Goal: Task Accomplishment & Management: Manage account settings

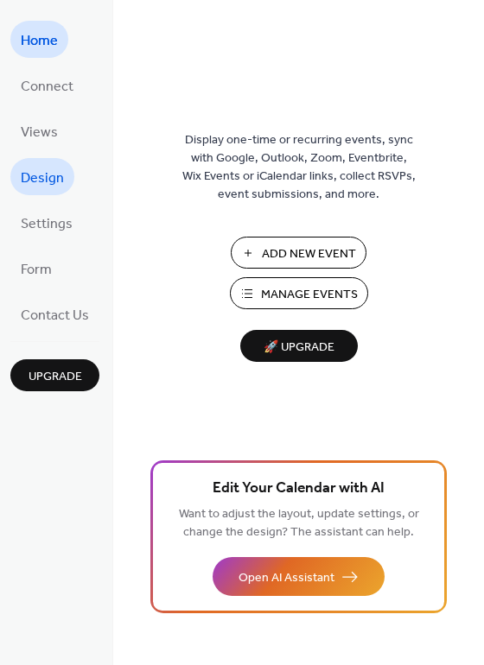
click at [44, 174] on span "Design" at bounding box center [42, 178] width 43 height 27
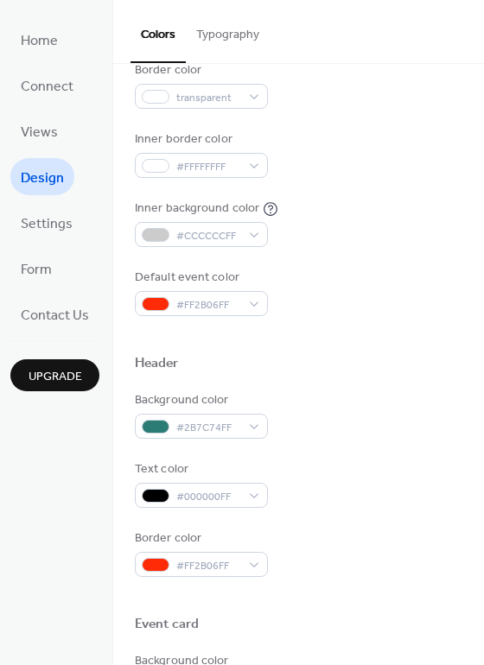
scroll to position [323, 0]
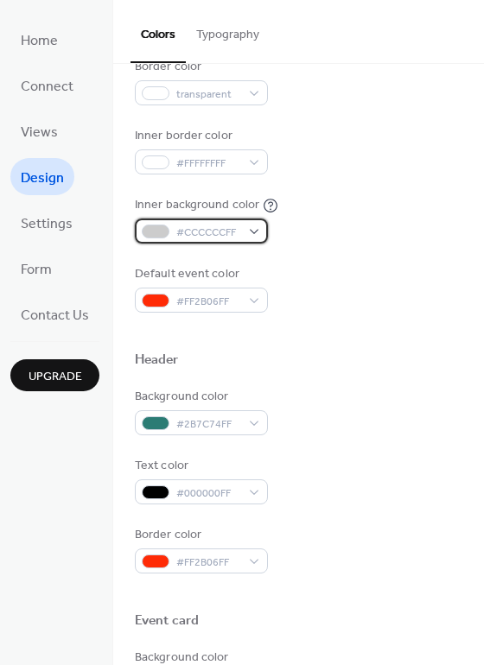
click at [250, 231] on div "#CCCCCCFF" at bounding box center [201, 231] width 133 height 25
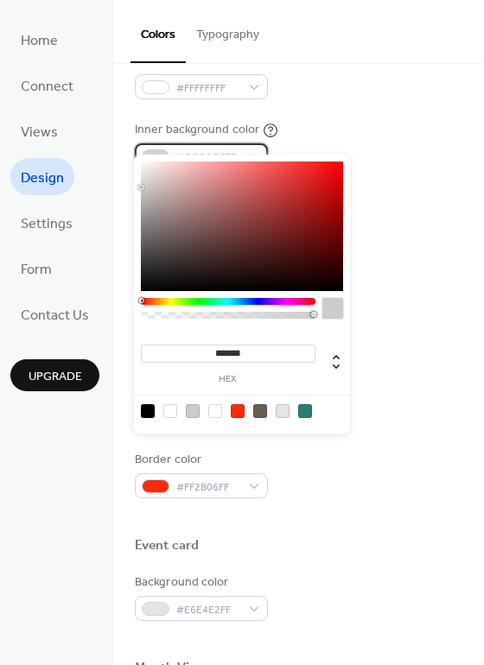
scroll to position [397, 0]
click at [280, 301] on div "******* hex" at bounding box center [242, 294] width 216 height 279
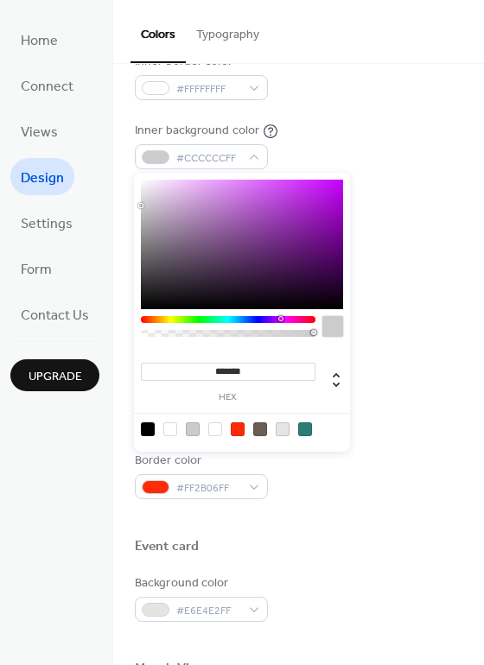
click at [182, 186] on div at bounding box center [242, 245] width 202 height 130
click at [168, 184] on div at bounding box center [242, 245] width 202 height 130
click at [155, 184] on div at bounding box center [242, 245] width 202 height 130
type input "*******"
click at [161, 183] on div at bounding box center [242, 245] width 202 height 130
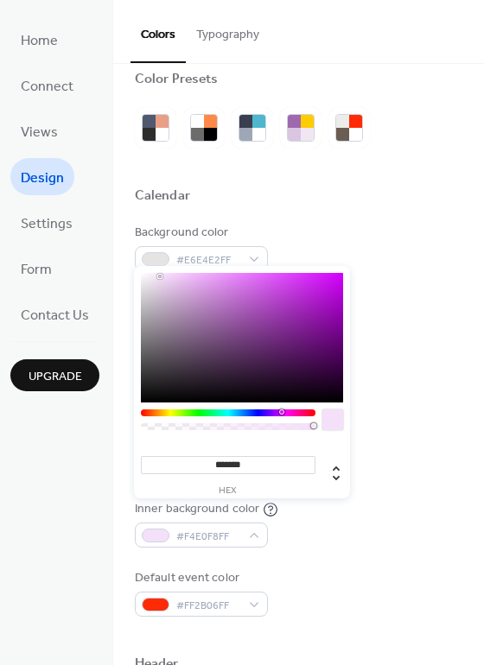
scroll to position [0, 0]
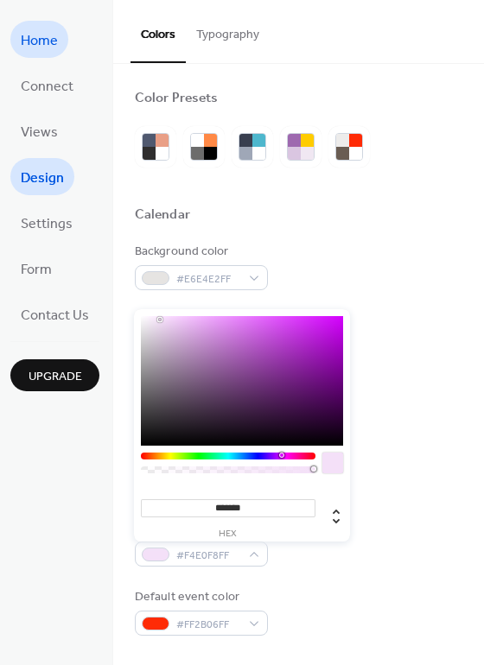
click at [39, 37] on span "Home" at bounding box center [39, 41] width 37 height 27
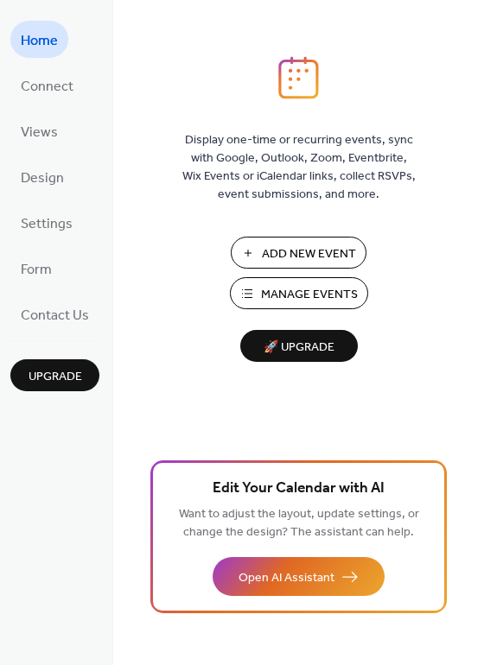
click at [299, 296] on span "Manage Events" at bounding box center [309, 295] width 97 height 18
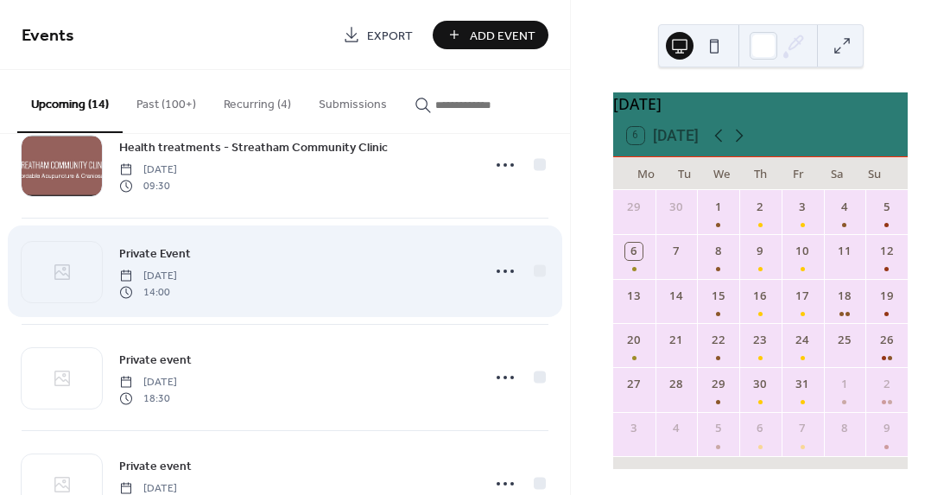
scroll to position [390, 0]
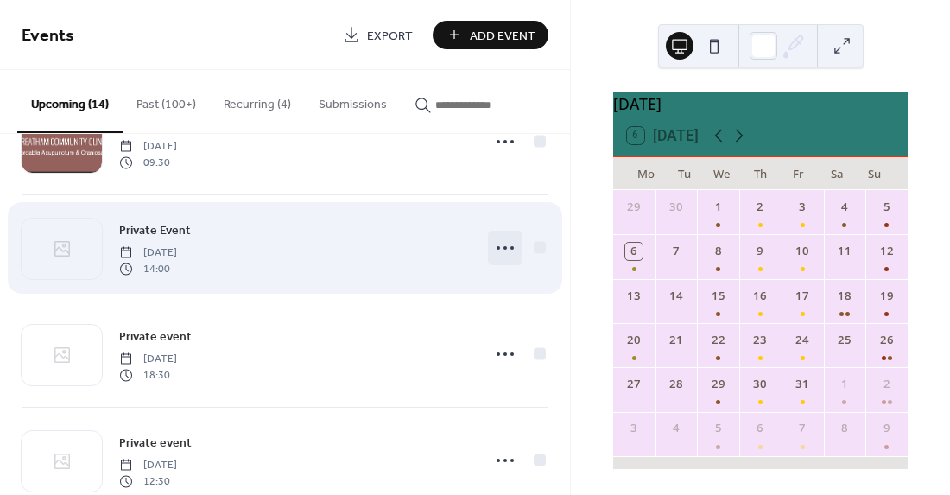
click at [502, 247] on icon at bounding box center [505, 248] width 28 height 28
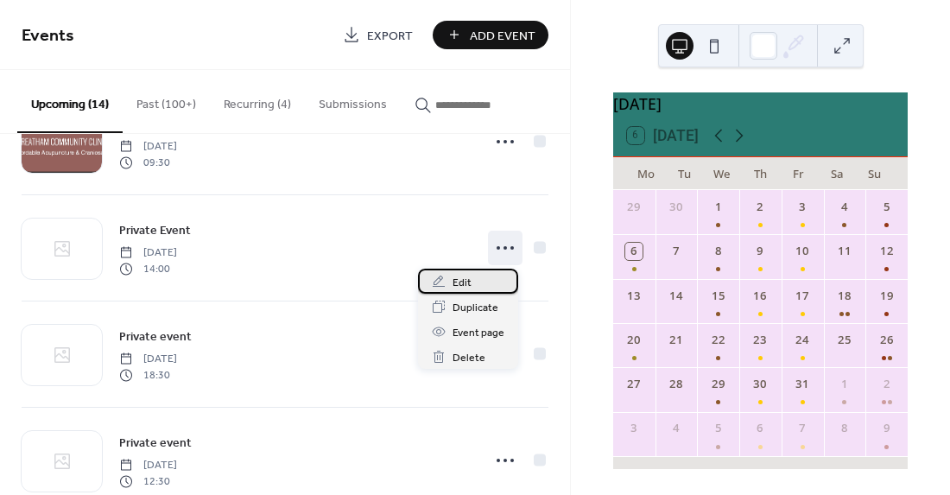
click at [460, 282] on span "Edit" at bounding box center [462, 283] width 19 height 18
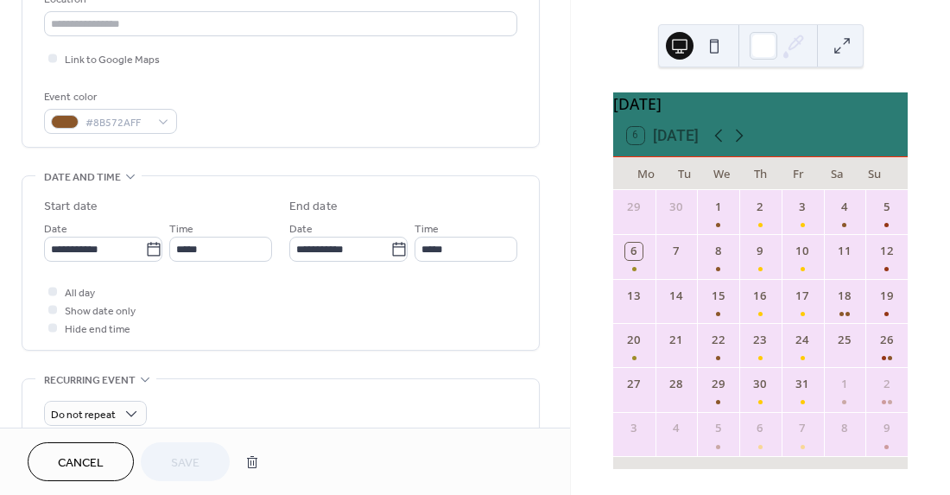
scroll to position [396, 0]
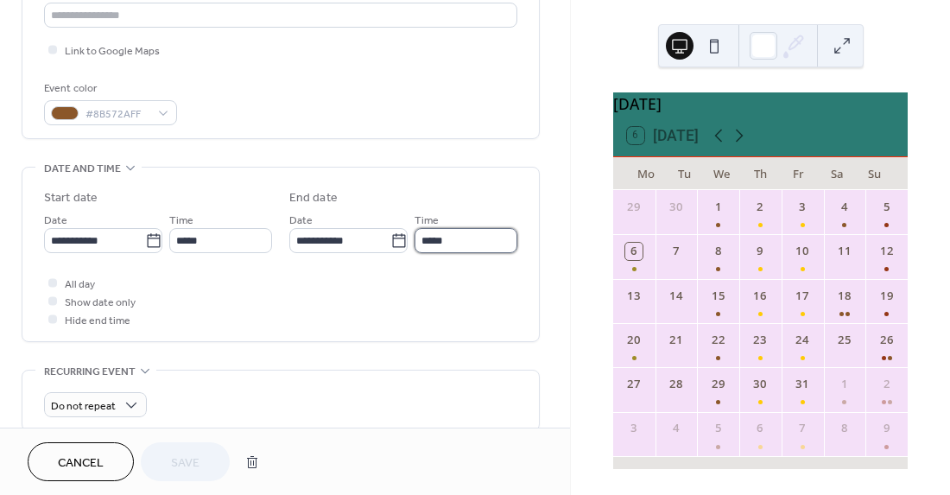
click at [483, 237] on input "*****" at bounding box center [466, 240] width 103 height 25
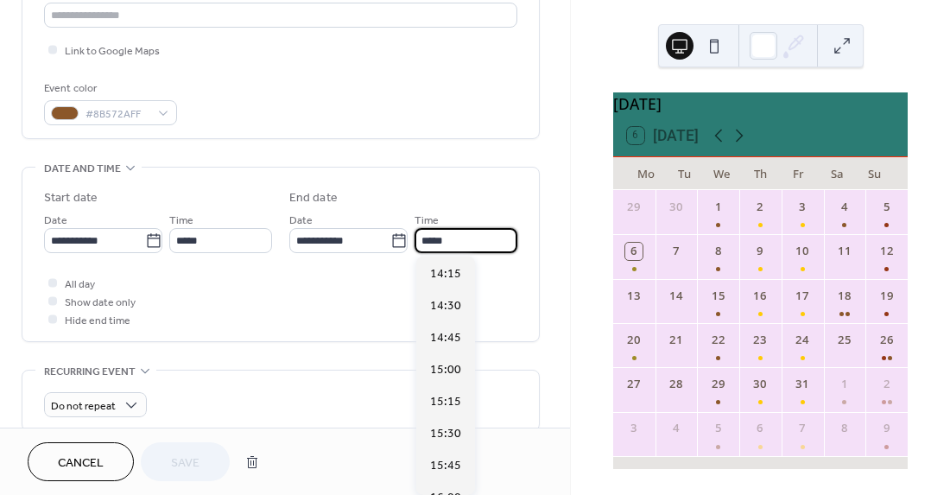
scroll to position [863, 0]
click at [443, 403] on span "22:00" at bounding box center [445, 402] width 31 height 18
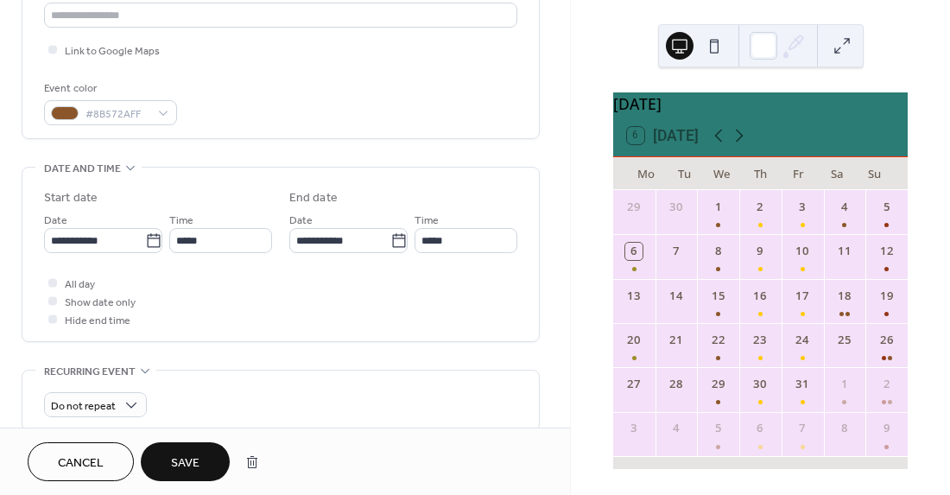
type input "*****"
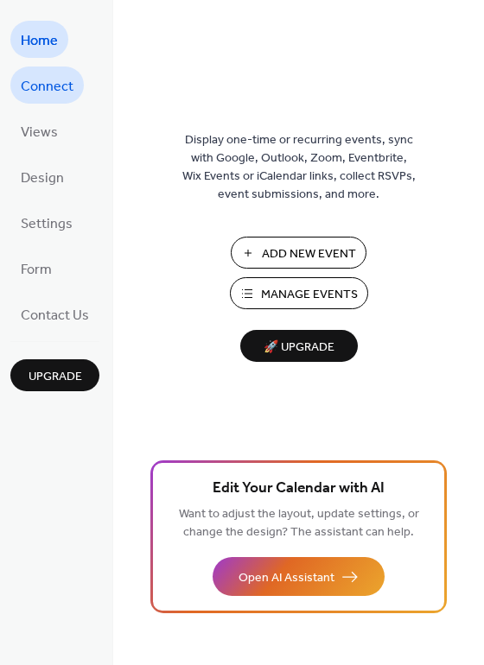
click at [54, 86] on span "Connect" at bounding box center [47, 86] width 53 height 27
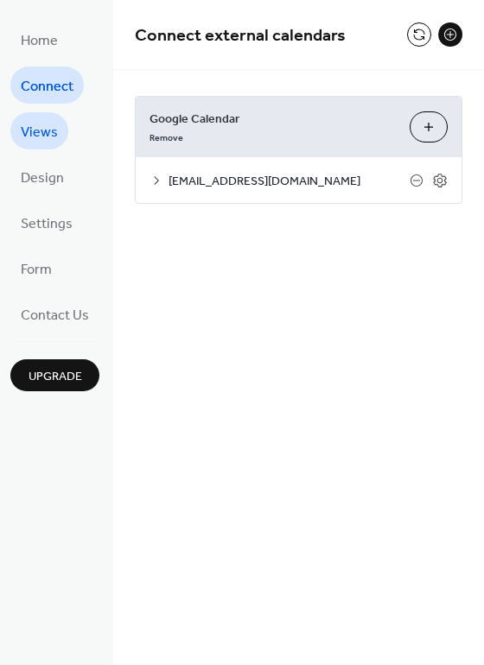
click at [35, 134] on span "Views" at bounding box center [39, 132] width 37 height 27
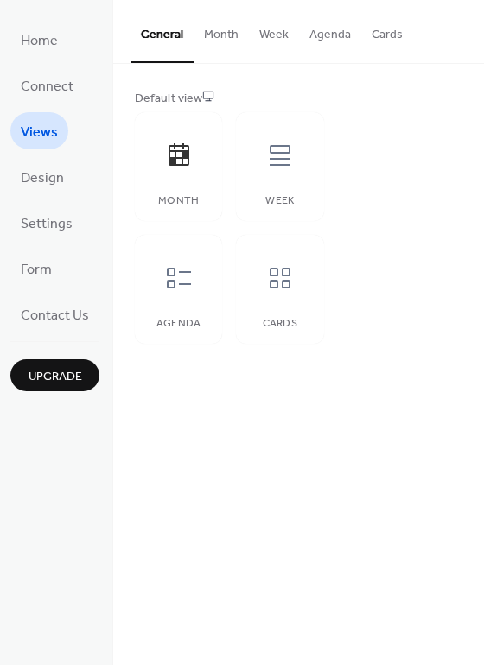
click at [219, 33] on button "Month" at bounding box center [220, 30] width 55 height 61
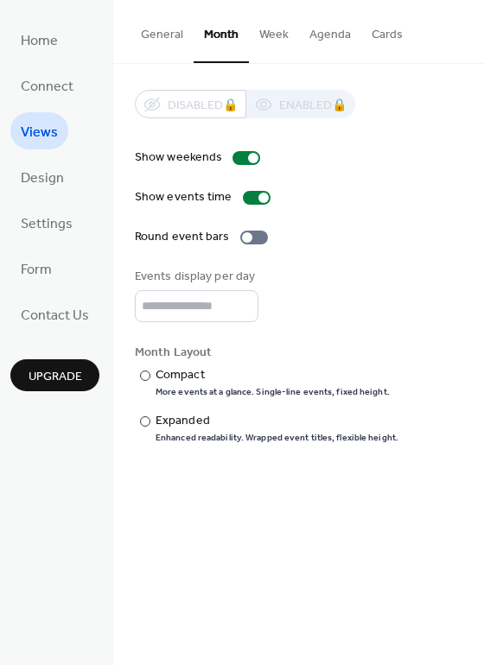
click at [266, 30] on button "Week" at bounding box center [274, 30] width 50 height 61
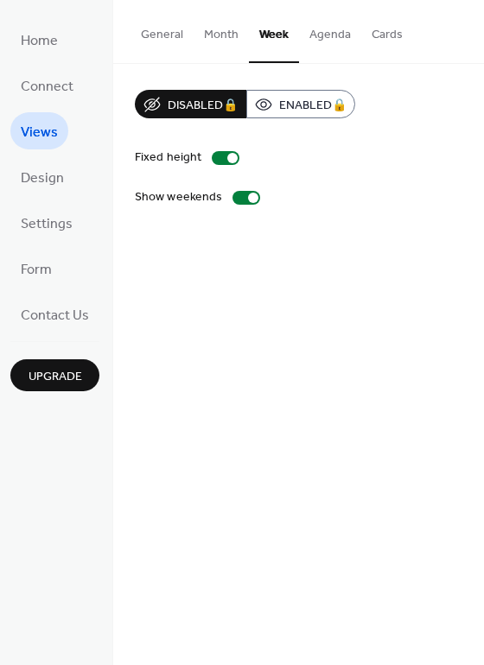
click at [324, 31] on button "Agenda" at bounding box center [330, 30] width 62 height 61
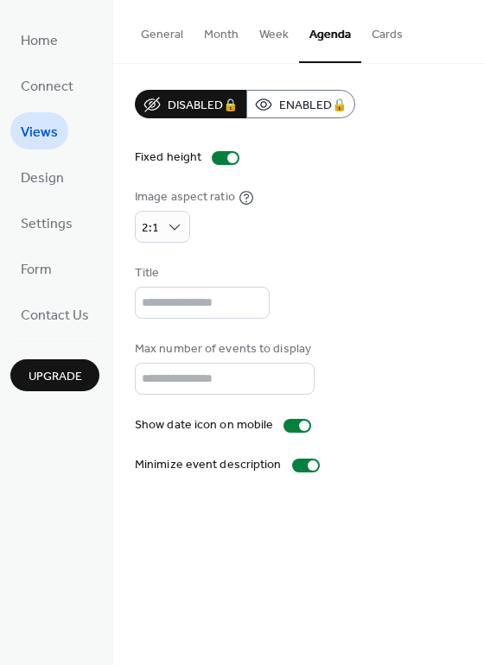
click at [386, 34] on button "Cards" at bounding box center [387, 30] width 52 height 61
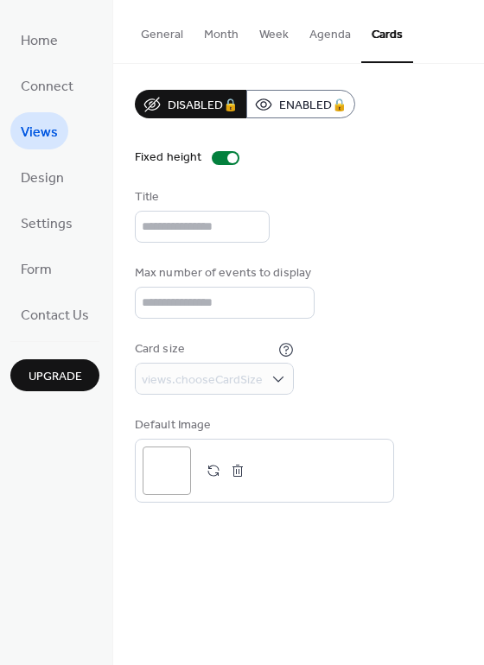
click at [169, 31] on button "General" at bounding box center [161, 30] width 63 height 61
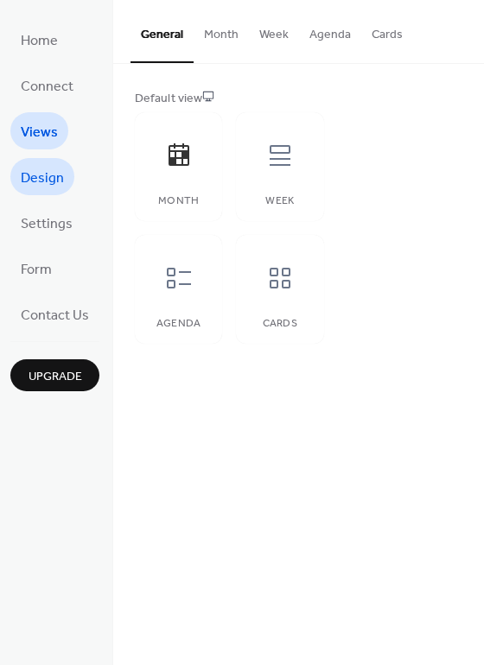
click at [35, 174] on span "Design" at bounding box center [42, 178] width 43 height 27
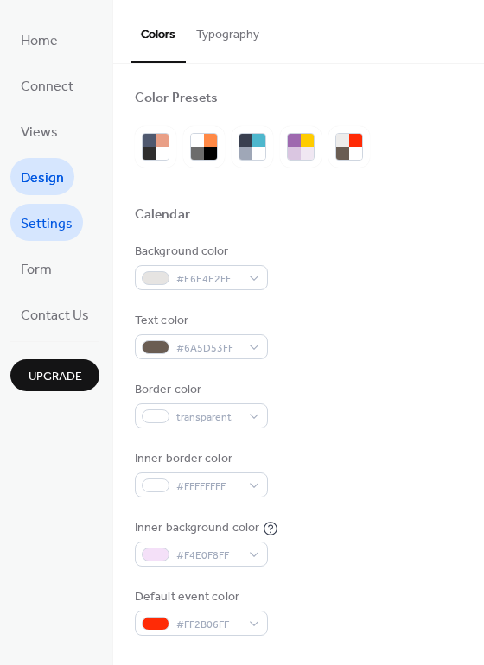
click at [54, 221] on span "Settings" at bounding box center [47, 224] width 52 height 27
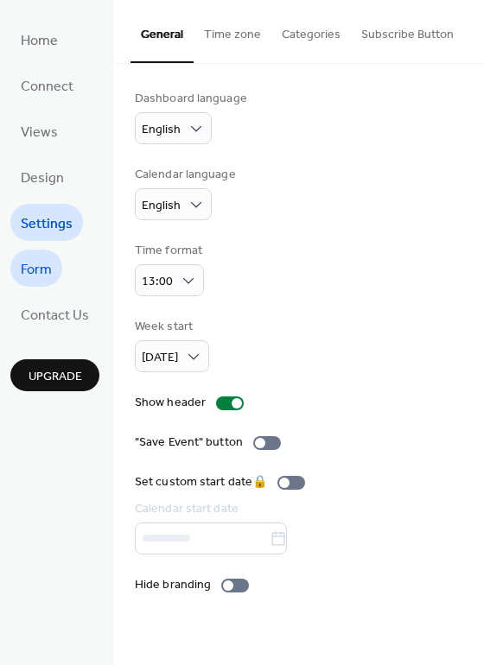
click at [33, 269] on span "Form" at bounding box center [36, 270] width 31 height 27
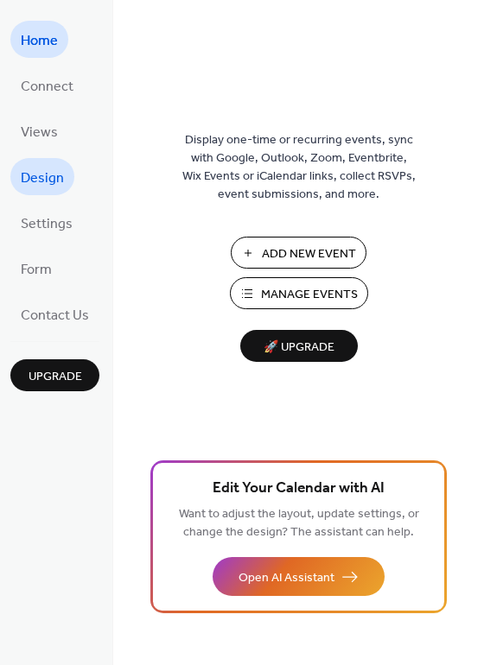
click at [35, 178] on span "Design" at bounding box center [42, 178] width 43 height 27
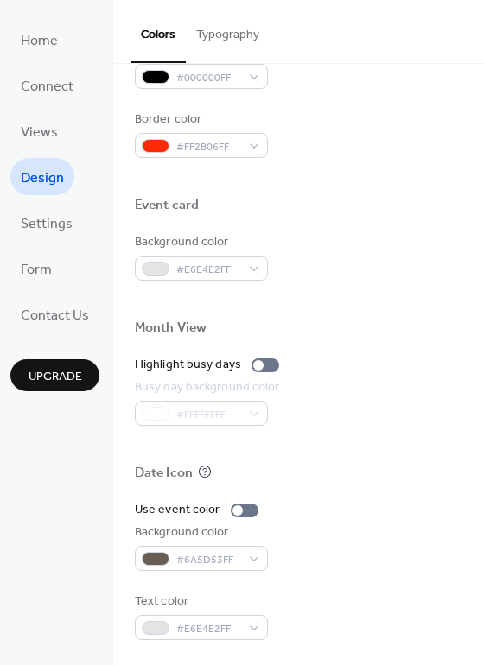
scroll to position [739, 0]
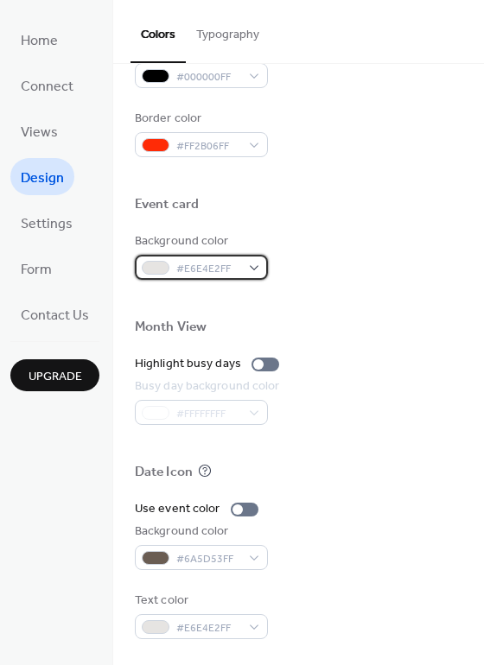
click at [253, 266] on div "#E6E4E2FF" at bounding box center [201, 267] width 133 height 25
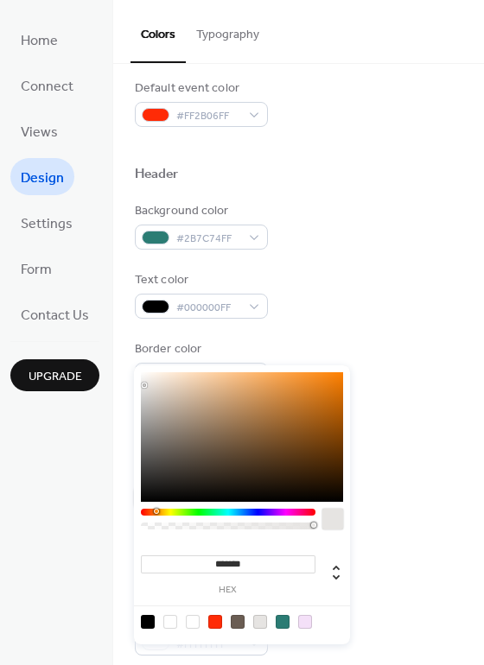
scroll to position [504, 0]
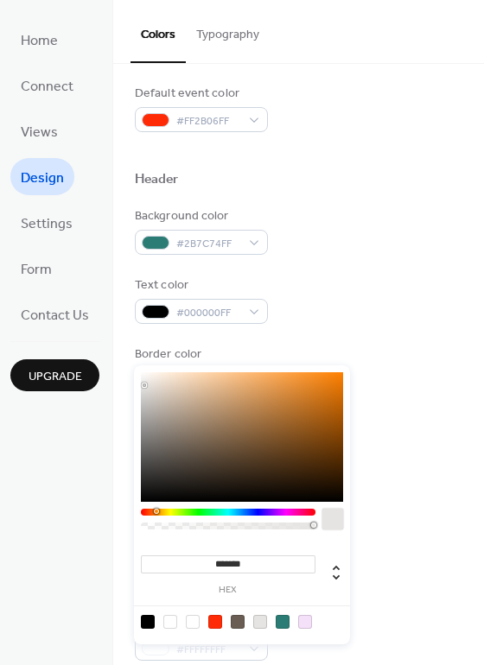
click at [391, 558] on div "Month View" at bounding box center [298, 566] width 327 height 22
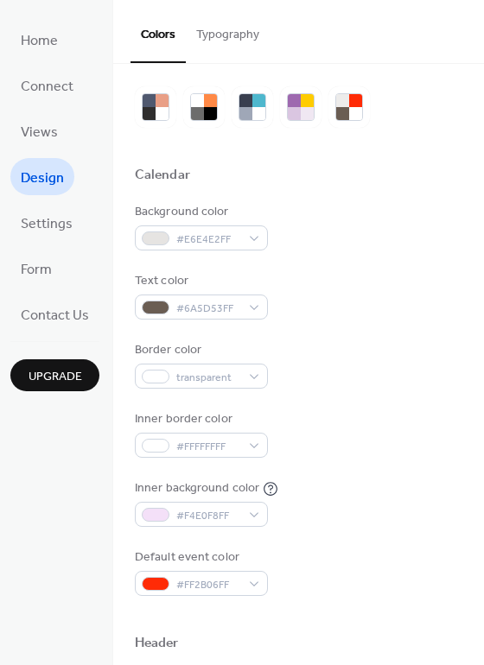
scroll to position [0, 0]
